Goal: Book appointment/travel/reservation

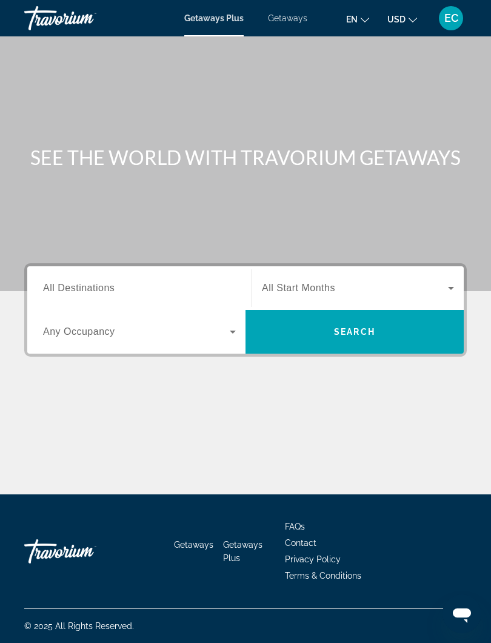
click at [61, 286] on span "All Destinations" at bounding box center [79, 288] width 72 height 10
click at [61, 286] on input "Destination All Destinations" at bounding box center [139, 288] width 193 height 15
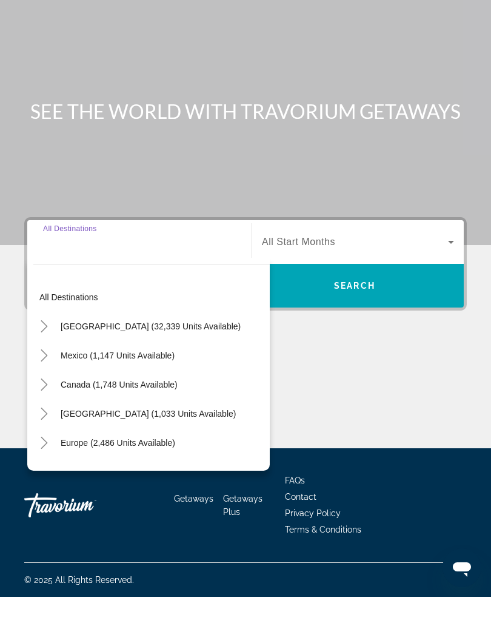
scroll to position [12, 0]
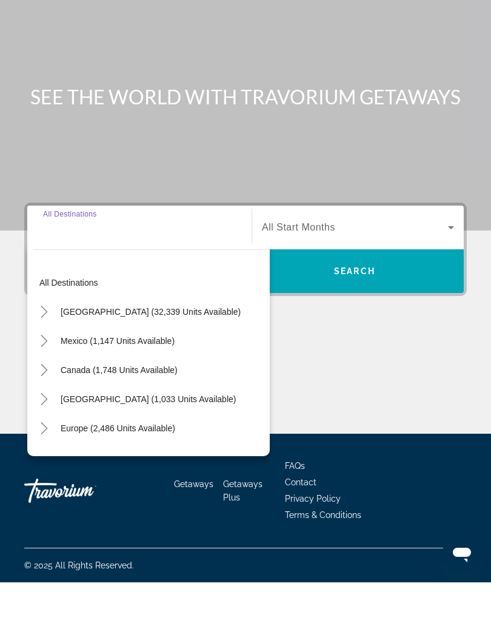
click at [47, 454] on icon "Toggle Caribbean & Atlantic Islands (1,033 units available)" at bounding box center [44, 460] width 7 height 12
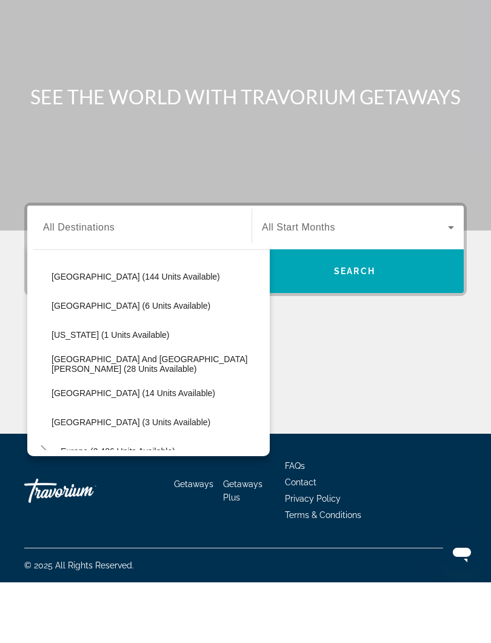
scroll to position [240, 0]
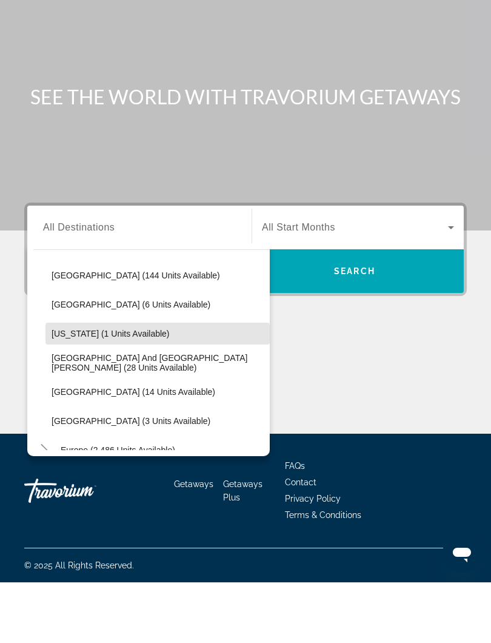
click at [84, 389] on span "[US_STATE] (1 units available)" at bounding box center [111, 394] width 118 height 10
type input "**********"
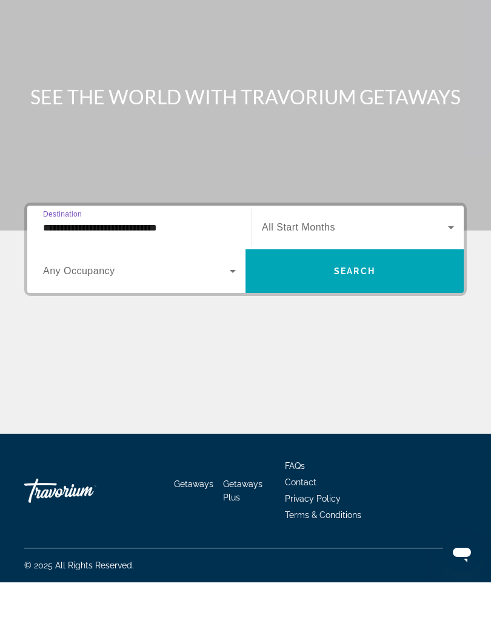
click at [370, 317] on span "Search widget" at bounding box center [355, 331] width 218 height 29
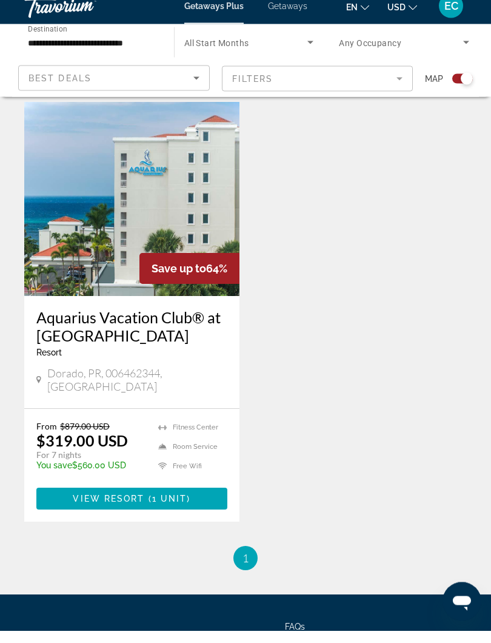
scroll to position [293, 0]
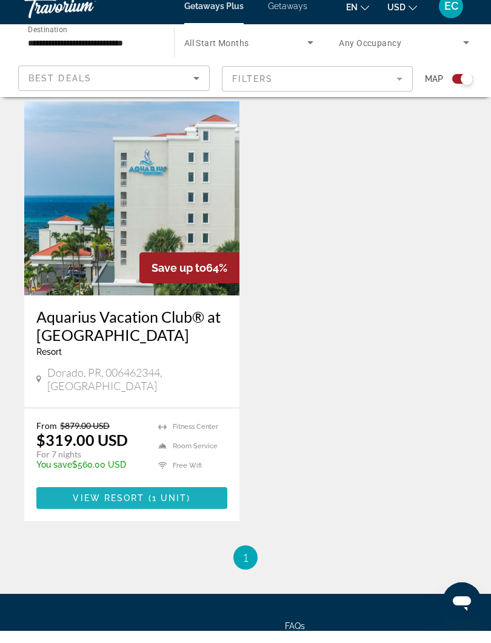
click at [104, 505] on span "View Resort" at bounding box center [109, 510] width 72 height 10
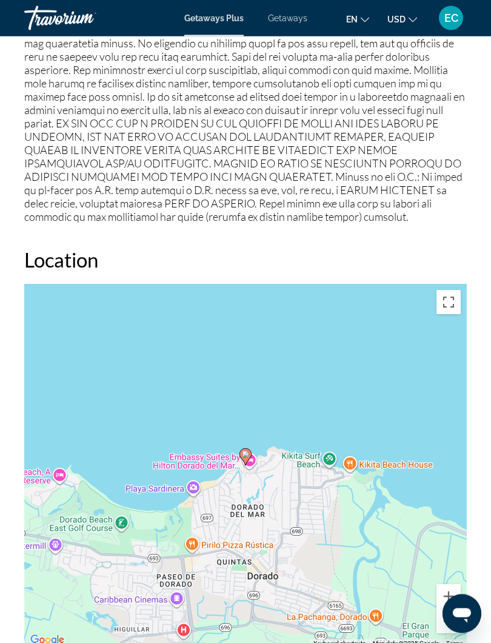
scroll to position [1914, 0]
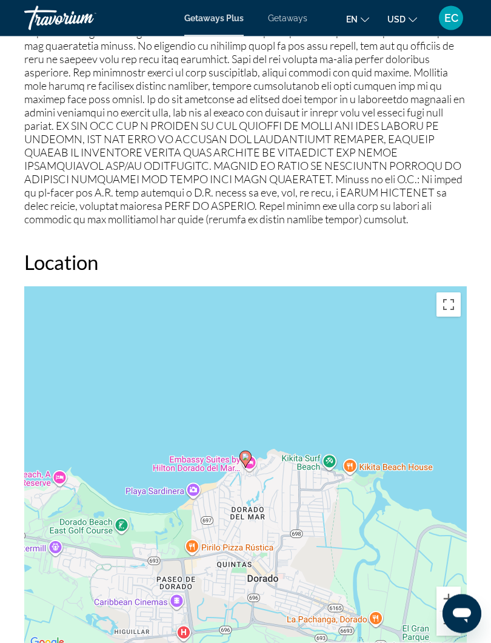
click at [300, 16] on span "Getaways" at bounding box center [287, 18] width 39 height 10
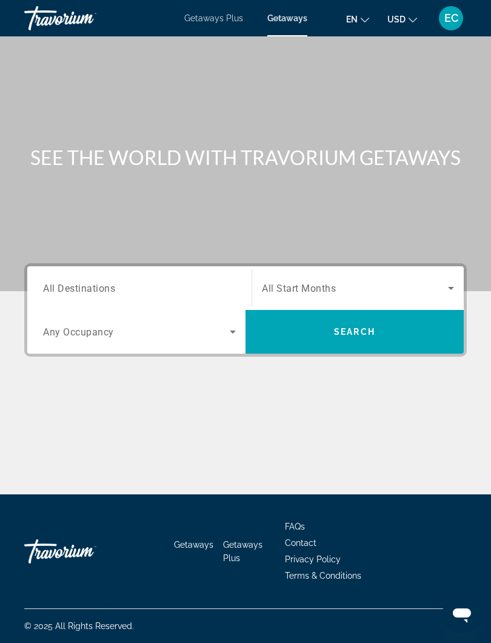
click at [56, 283] on span "All Destinations" at bounding box center [79, 288] width 72 height 12
click at [56, 283] on input "Destination All Destinations" at bounding box center [139, 288] width 193 height 15
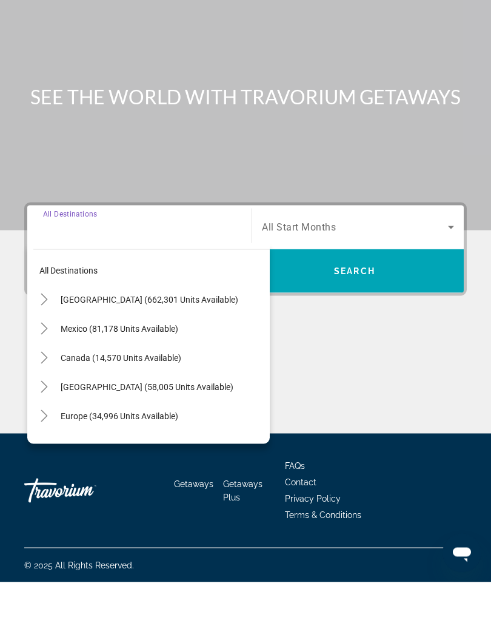
scroll to position [12, 0]
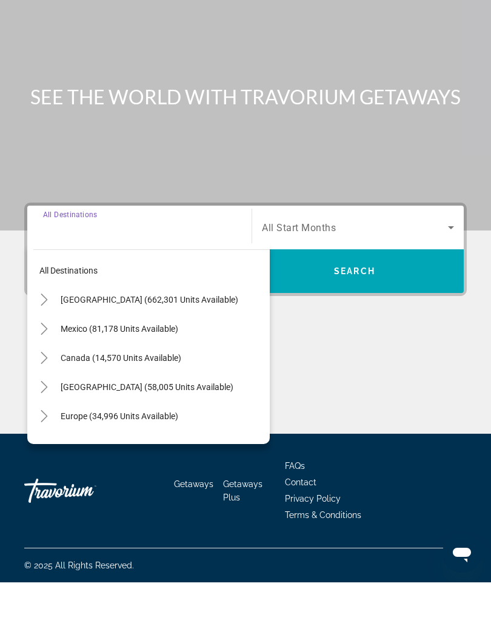
click at [51, 437] on mat-icon "Toggle Caribbean & Atlantic Islands (58,005 units available)" at bounding box center [43, 447] width 21 height 21
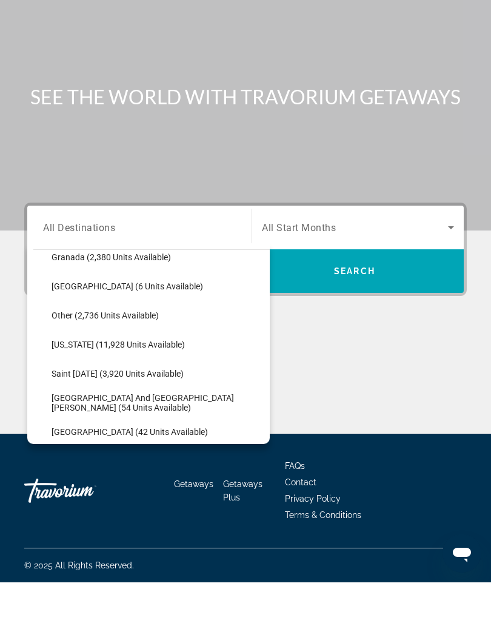
scroll to position [305, 0]
click at [84, 400] on span "[US_STATE] (11,928 units available)" at bounding box center [118, 405] width 133 height 10
type input "**********"
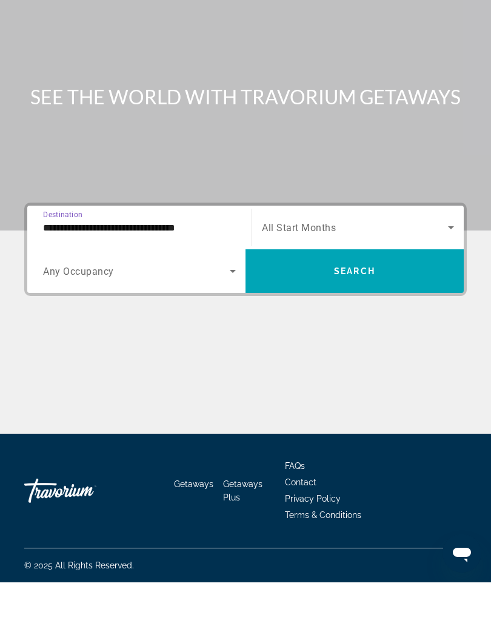
click at [389, 317] on span "Search widget" at bounding box center [355, 331] width 218 height 29
